Goal: Check status: Check status

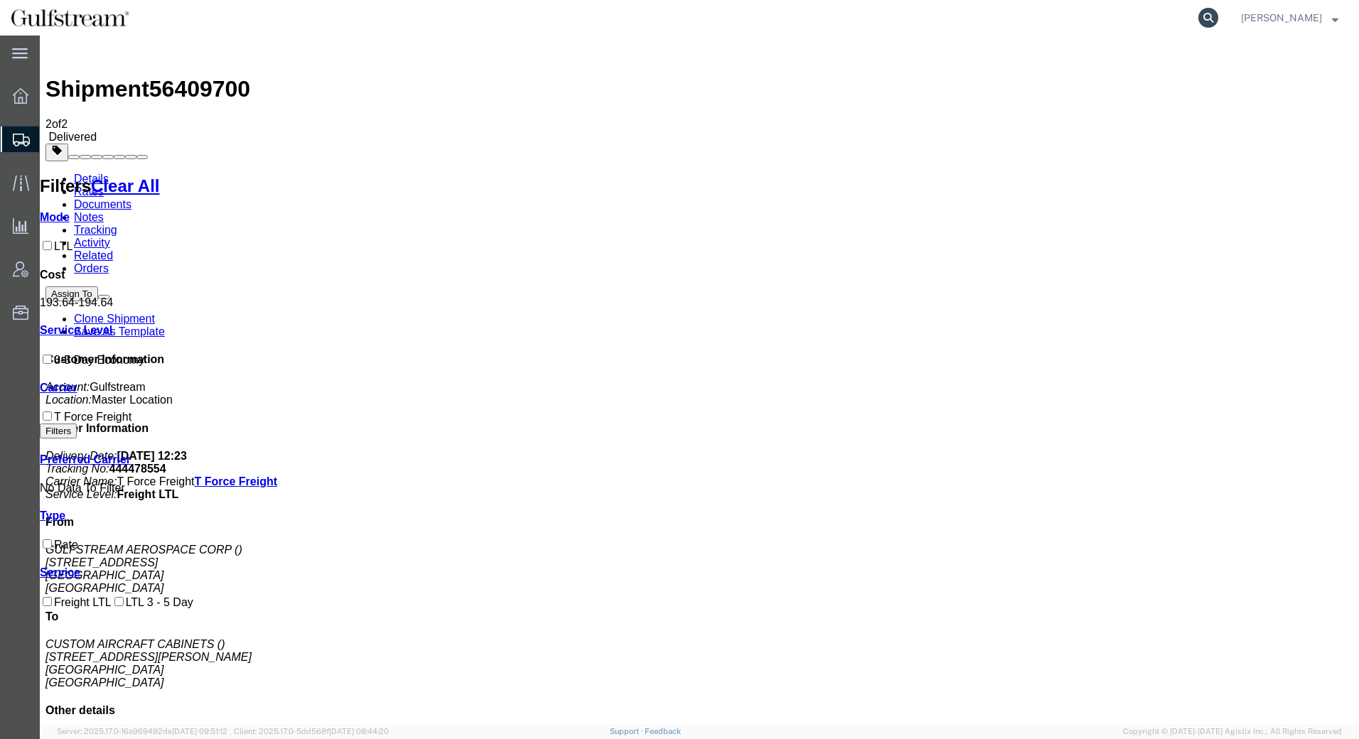
click at [1208, 20] on icon at bounding box center [1208, 18] width 20 height 20
paste input "427185124010"
type input "427185124010"
click at [1207, 17] on icon at bounding box center [1208, 18] width 20 height 20
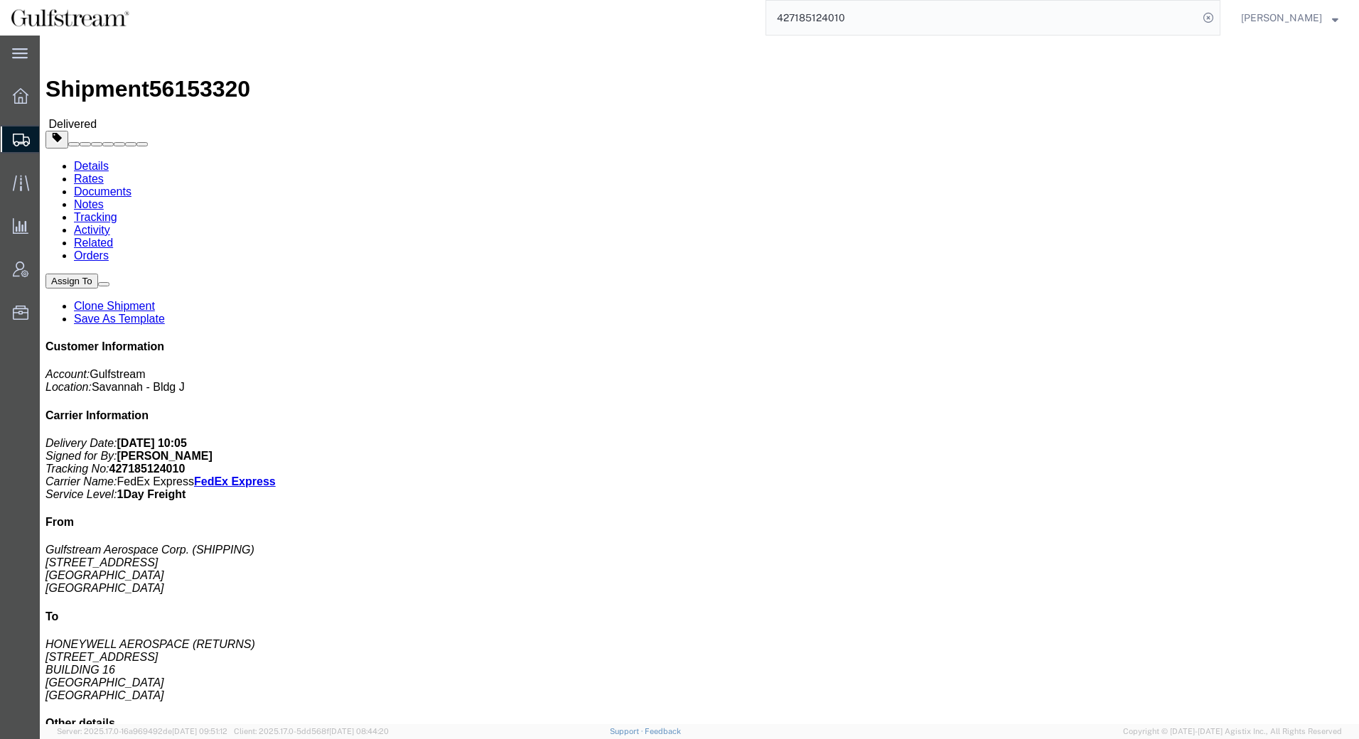
click link "Rates"
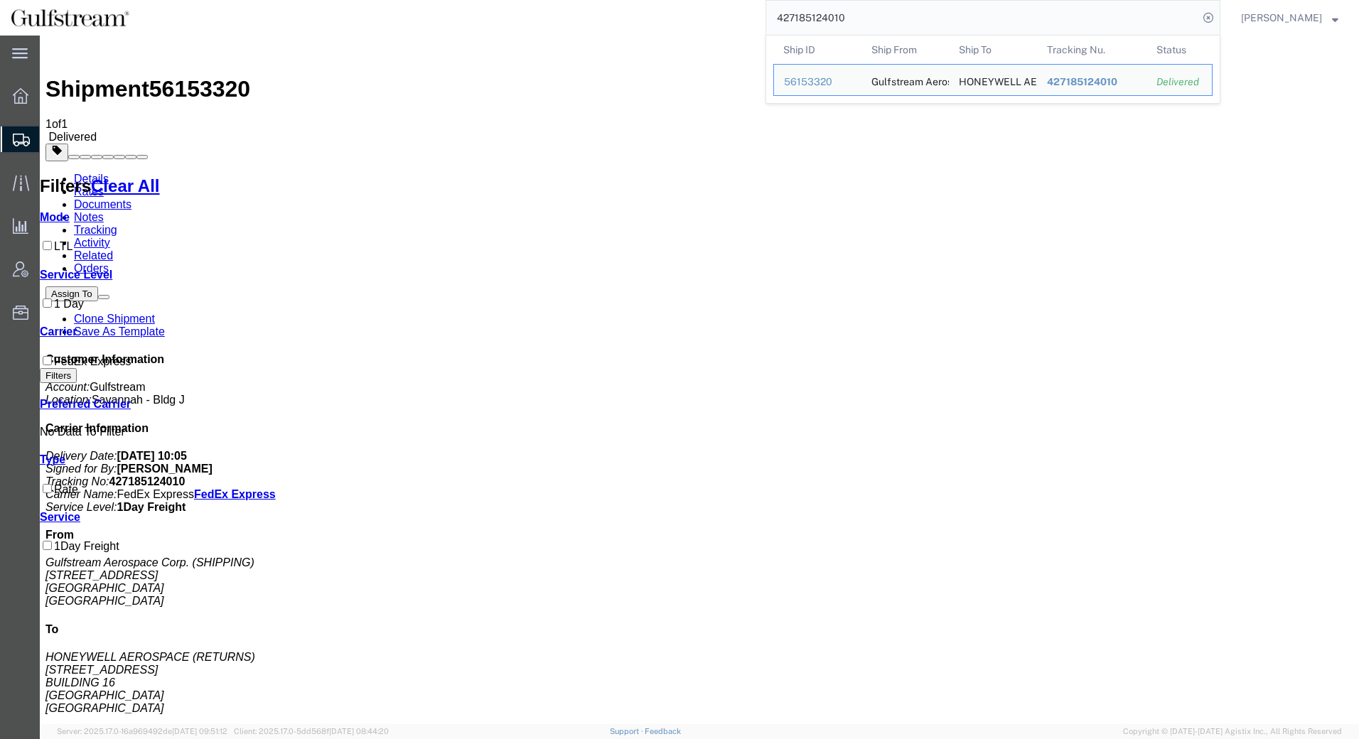
drag, startPoint x: 875, startPoint y: 9, endPoint x: 557, endPoint y: 9, distance: 317.7
click at [557, 9] on div "427185124010 Ship ID Ship From Ship To Tracking Nu. Status Ship ID 56153320 Shi…" at bounding box center [680, 18] width 1080 height 36
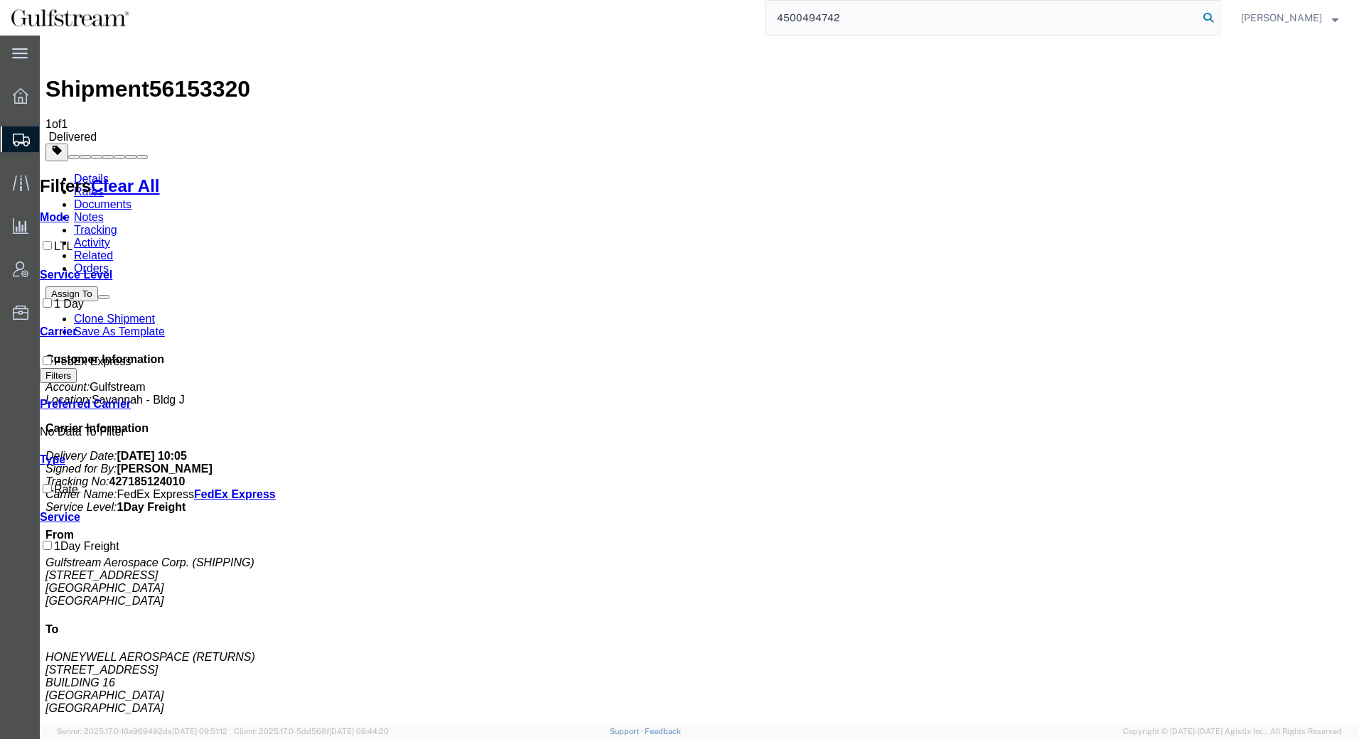
type input "4500494742"
click at [1213, 17] on icon at bounding box center [1208, 18] width 20 height 20
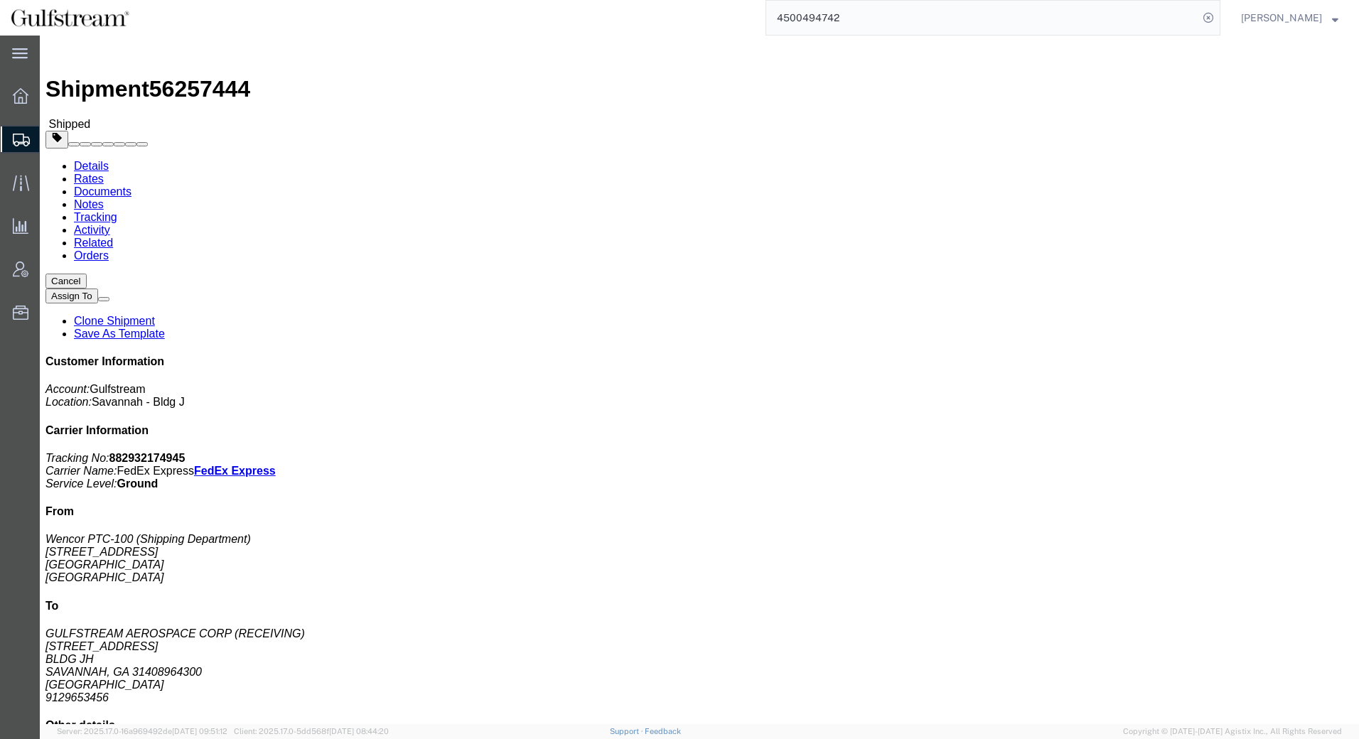
click link "Documents"
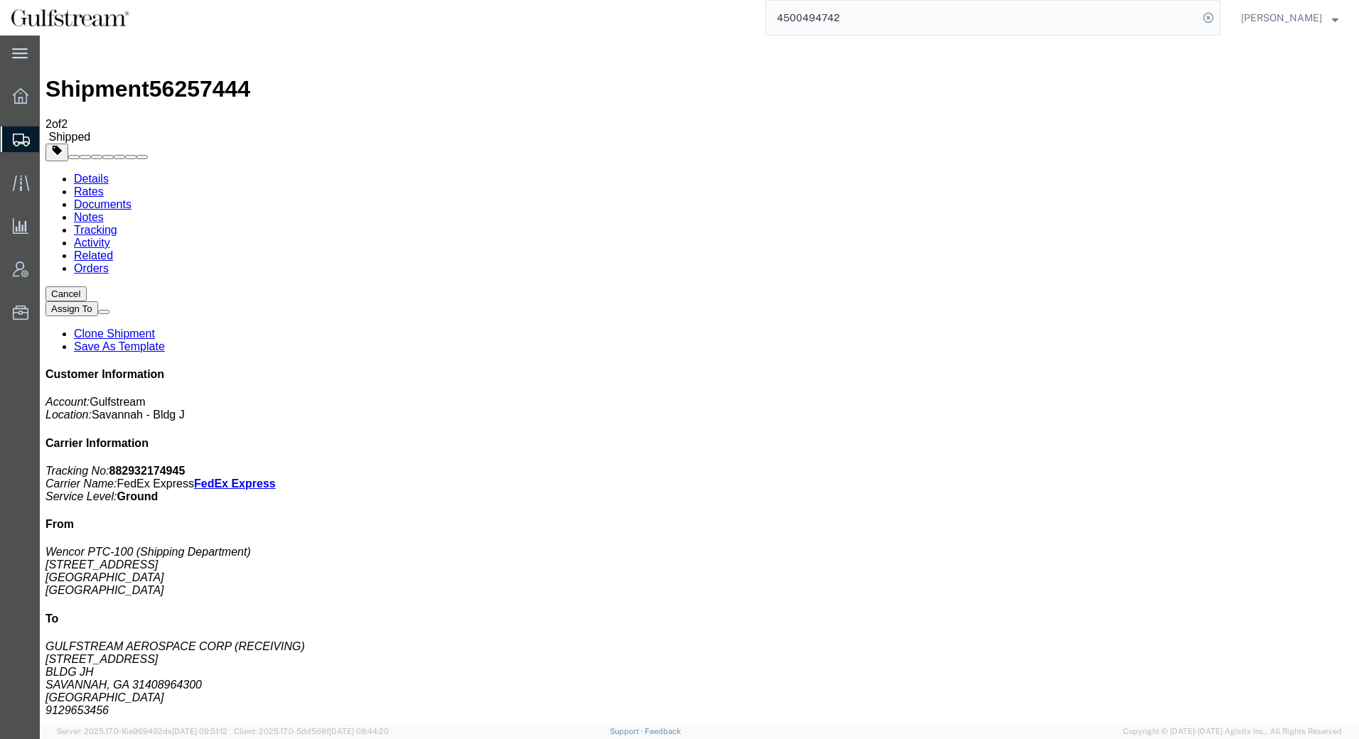
click at [109, 262] on link "Orders" at bounding box center [91, 268] width 35 height 12
click at [97, 173] on link "Details" at bounding box center [91, 179] width 35 height 12
